Goal: Find specific page/section: Find specific page/section

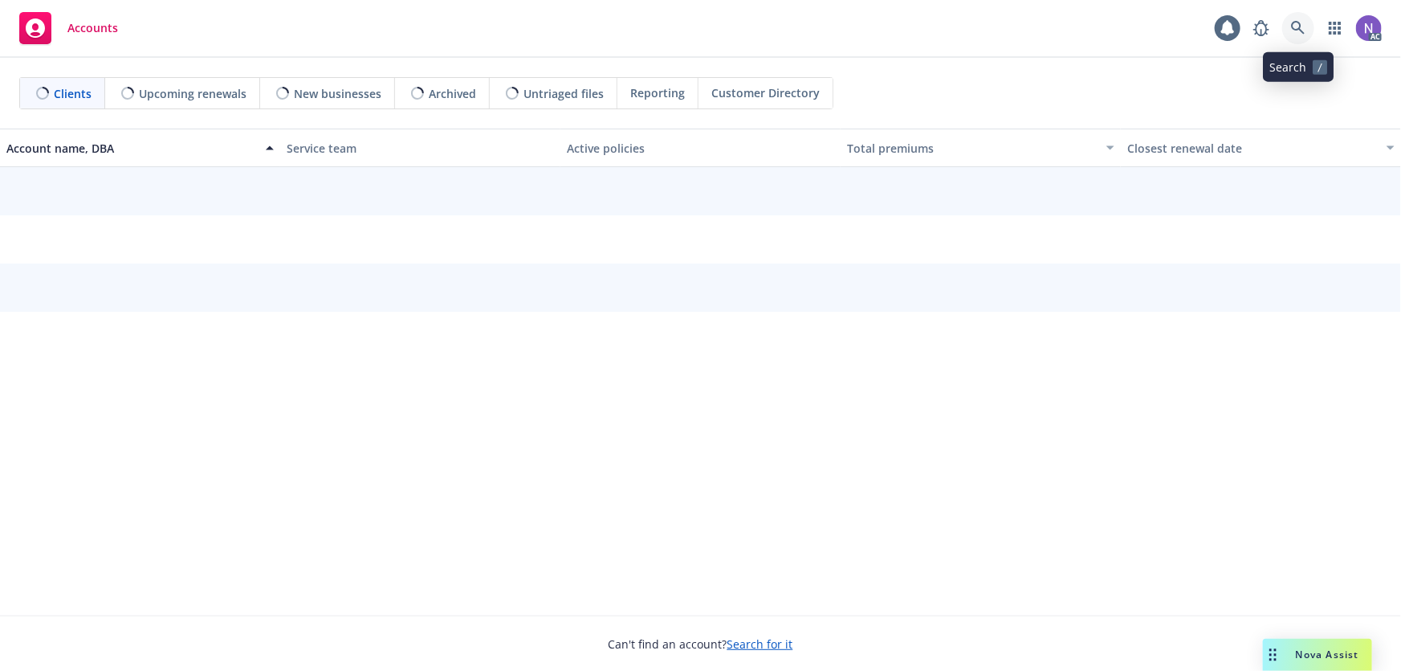
click at [1295, 30] on icon at bounding box center [1298, 28] width 14 height 14
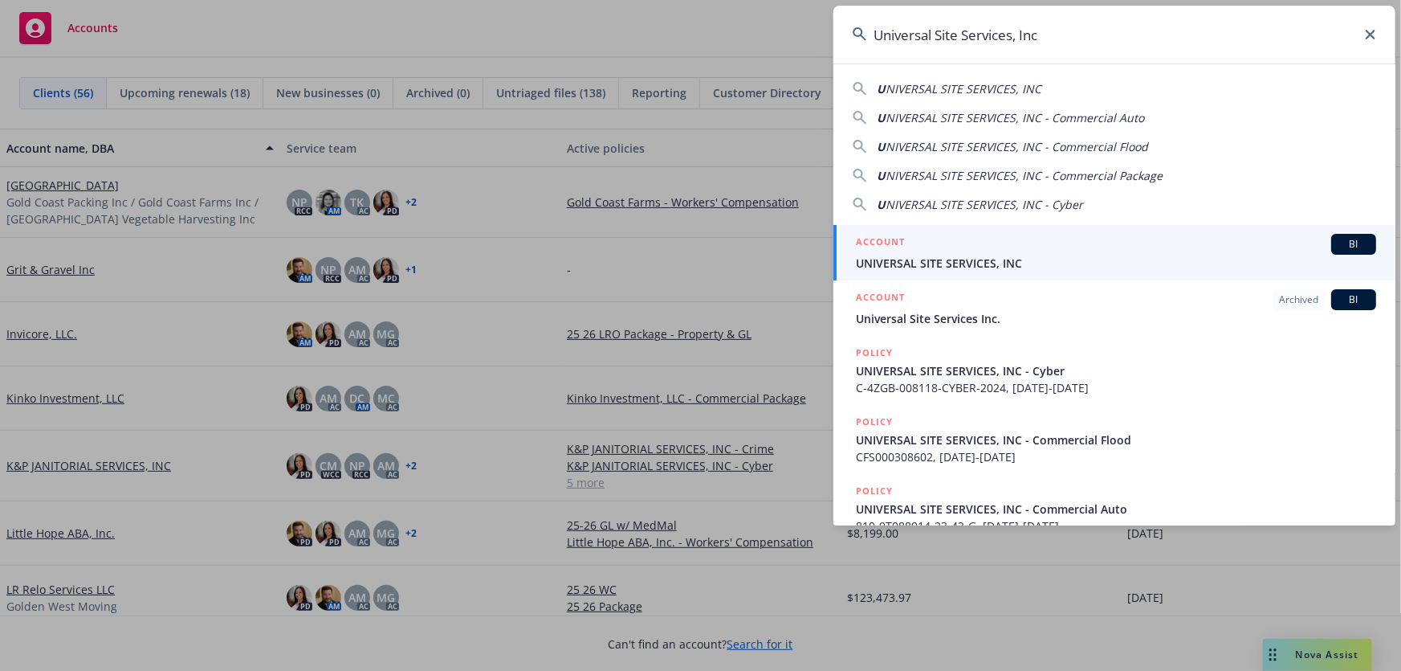
type input "Universal Site Services, Inc"
click at [1009, 250] on div "ACCOUNT BI" at bounding box center [1116, 244] width 520 height 21
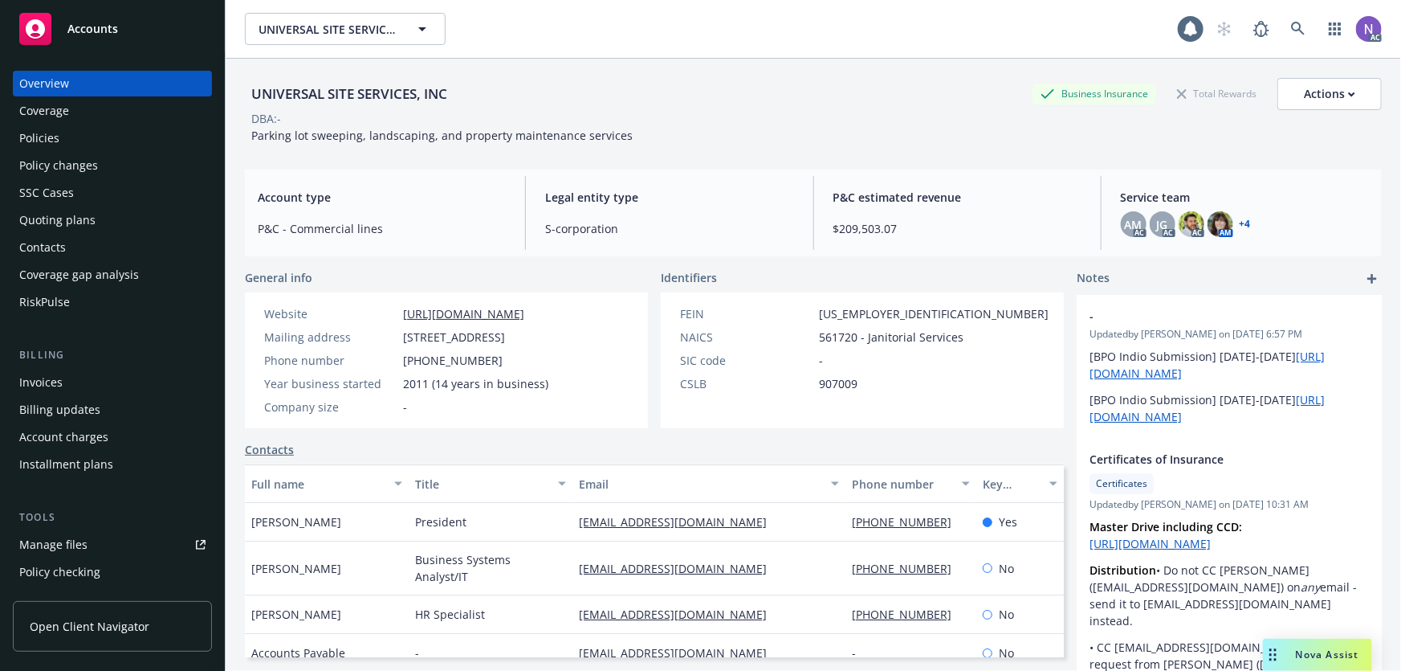
click at [126, 140] on div "Policies" at bounding box center [112, 138] width 186 height 26
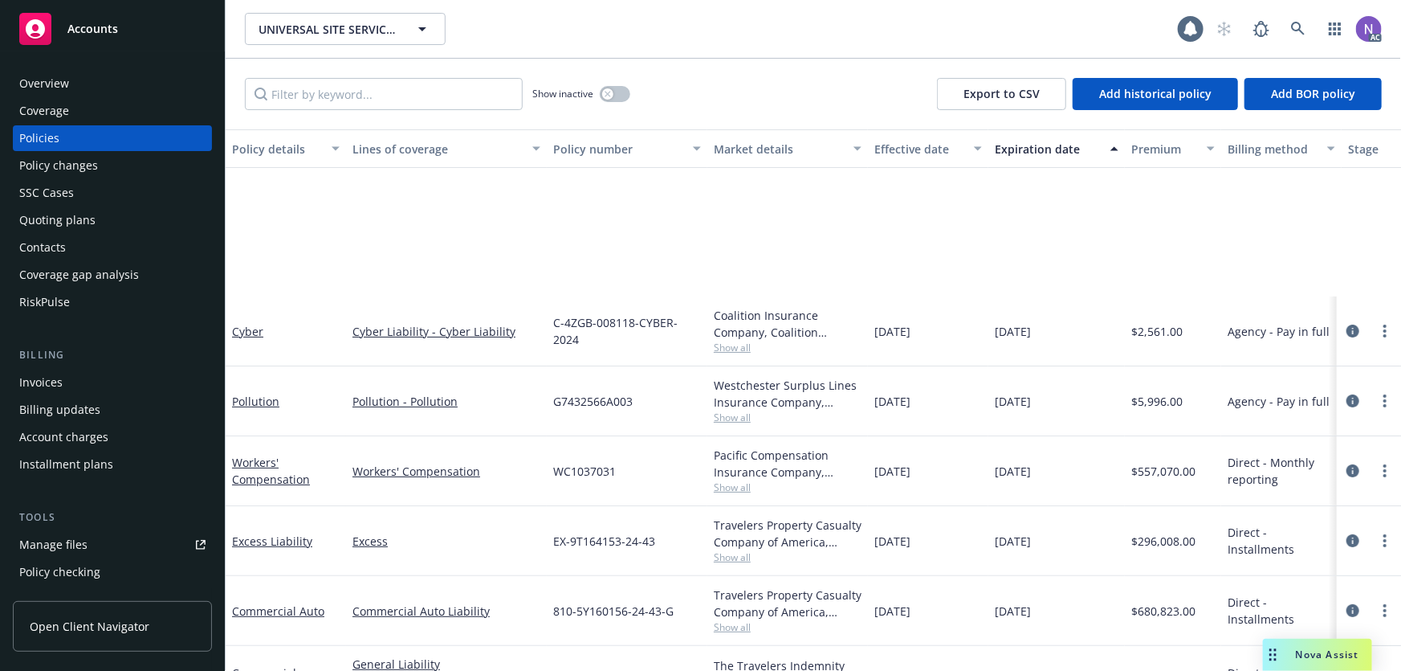
scroll to position [194, 0]
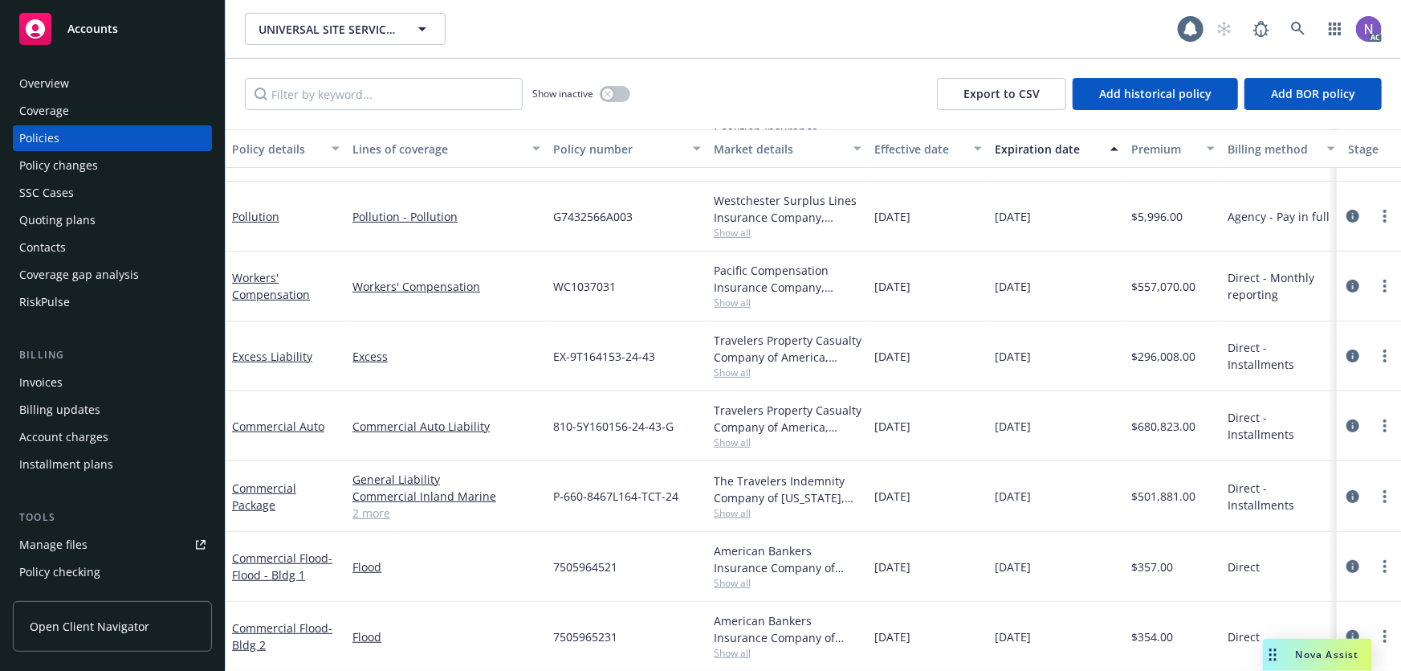
click at [367, 504] on link "2 more" at bounding box center [447, 512] width 188 height 17
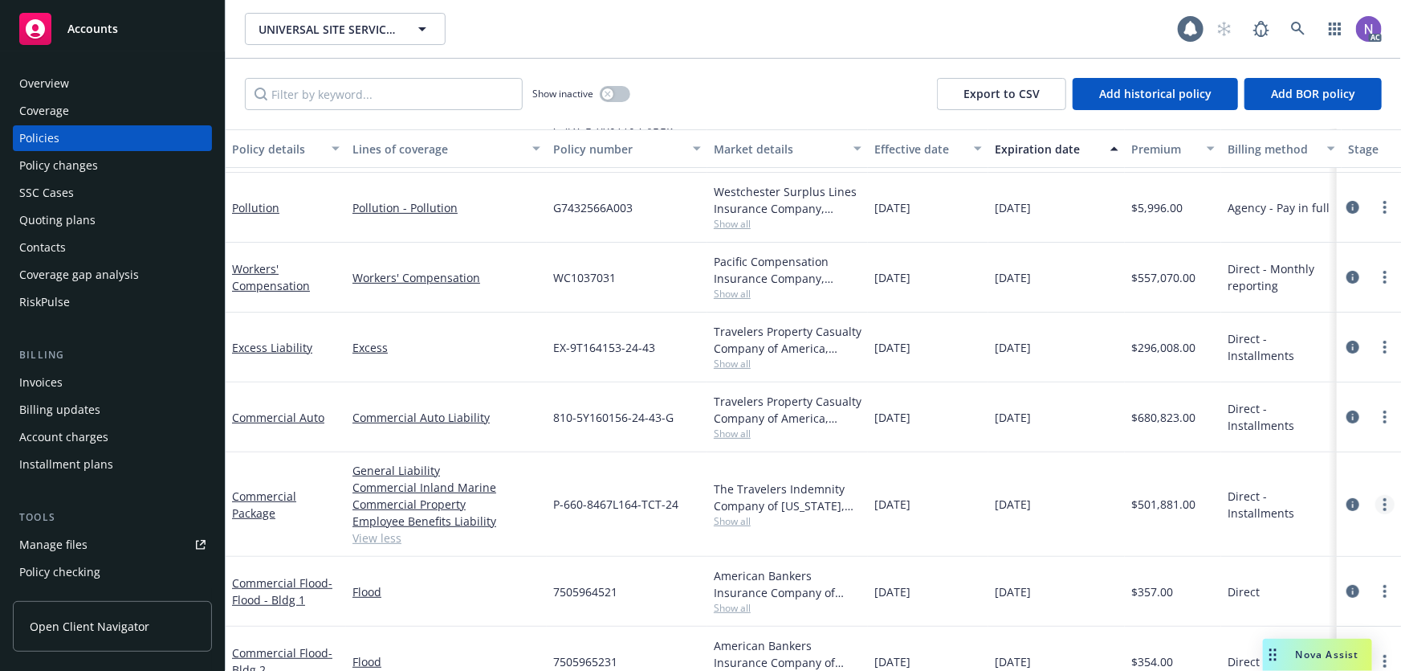
click at [1381, 502] on link "more" at bounding box center [1385, 504] width 19 height 19
click at [1305, 441] on link "Copy logging email" at bounding box center [1299, 448] width 189 height 32
